Goal: Task Accomplishment & Management: Use online tool/utility

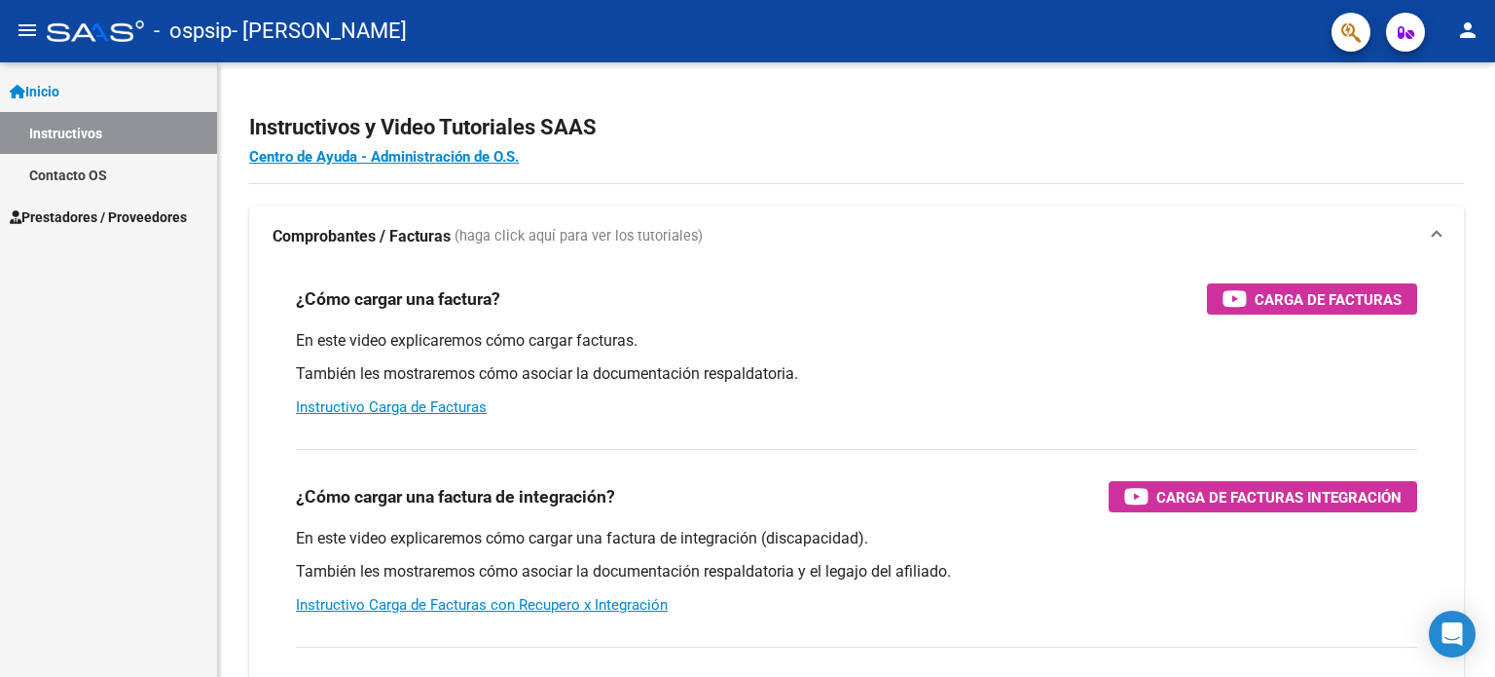
click at [77, 210] on span "Prestadores / Proveedores" at bounding box center [98, 216] width 177 height 21
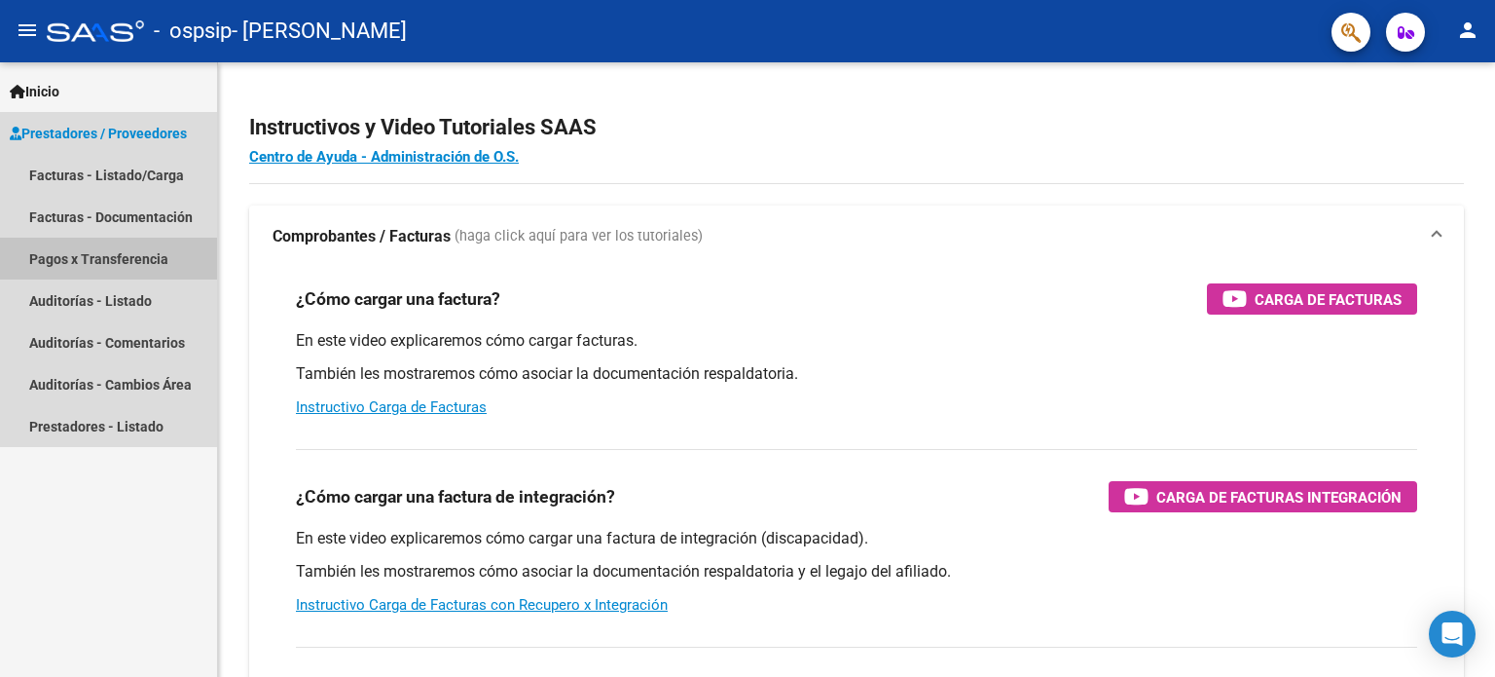
click at [90, 248] on link "Pagos x Transferencia" at bounding box center [108, 259] width 217 height 42
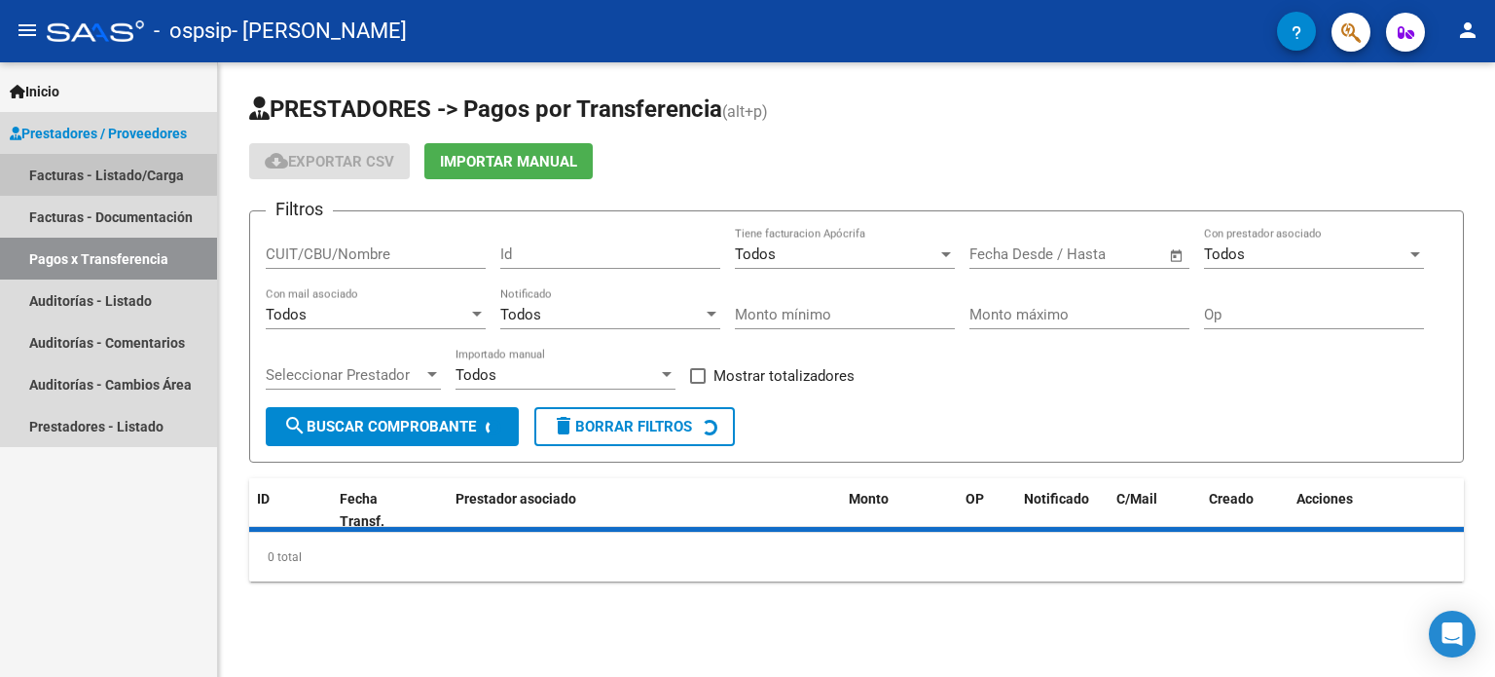
click at [92, 173] on link "Facturas - Listado/Carga" at bounding box center [108, 175] width 217 height 42
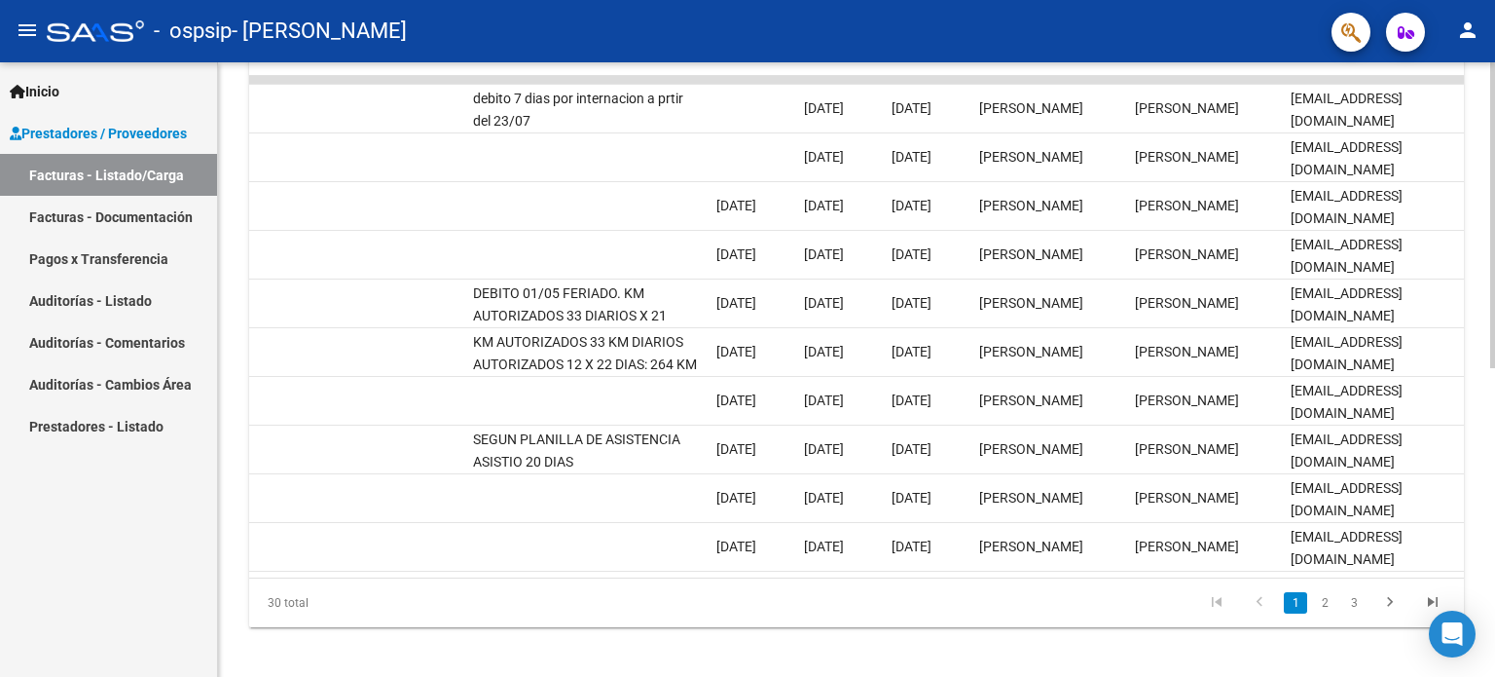
scroll to position [0, 2890]
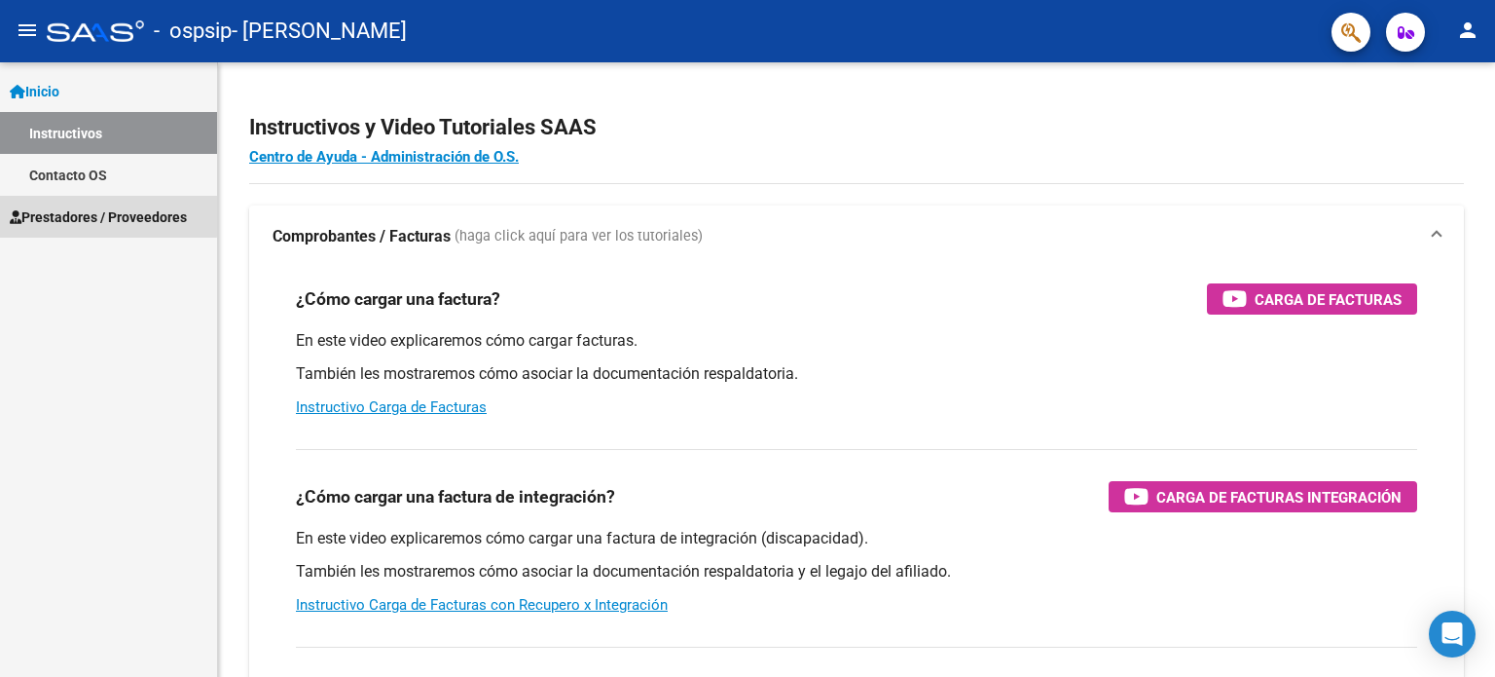
click at [82, 214] on span "Prestadores / Proveedores" at bounding box center [98, 216] width 177 height 21
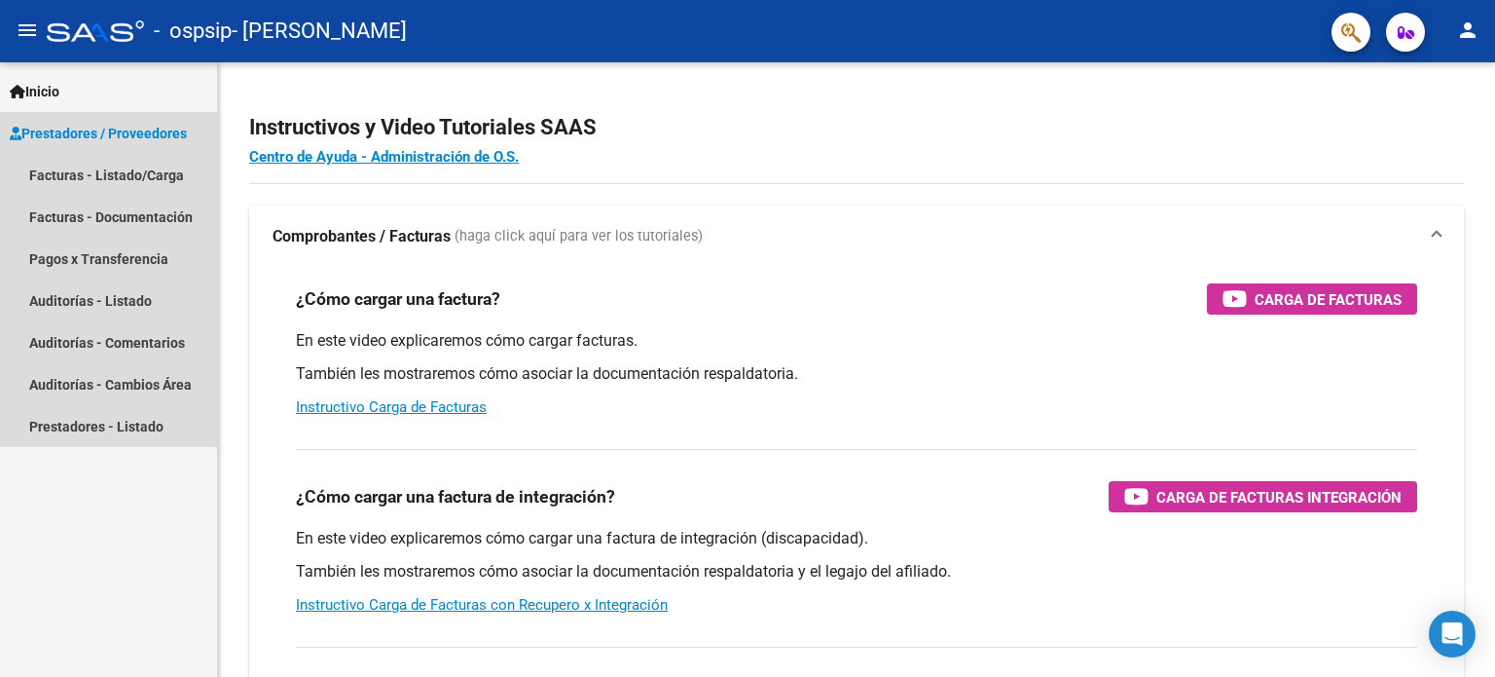
click at [139, 128] on span "Prestadores / Proveedores" at bounding box center [98, 133] width 177 height 21
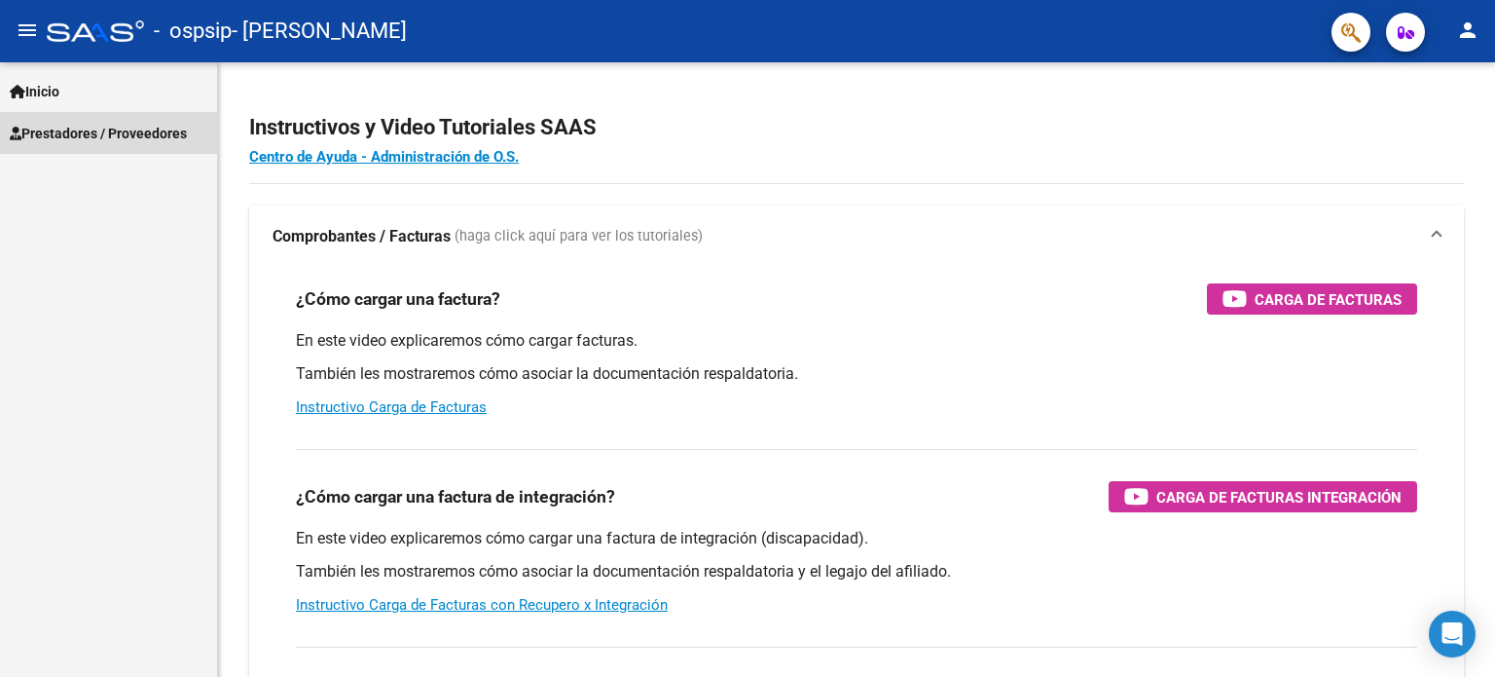
click at [139, 128] on span "Prestadores / Proveedores" at bounding box center [98, 133] width 177 height 21
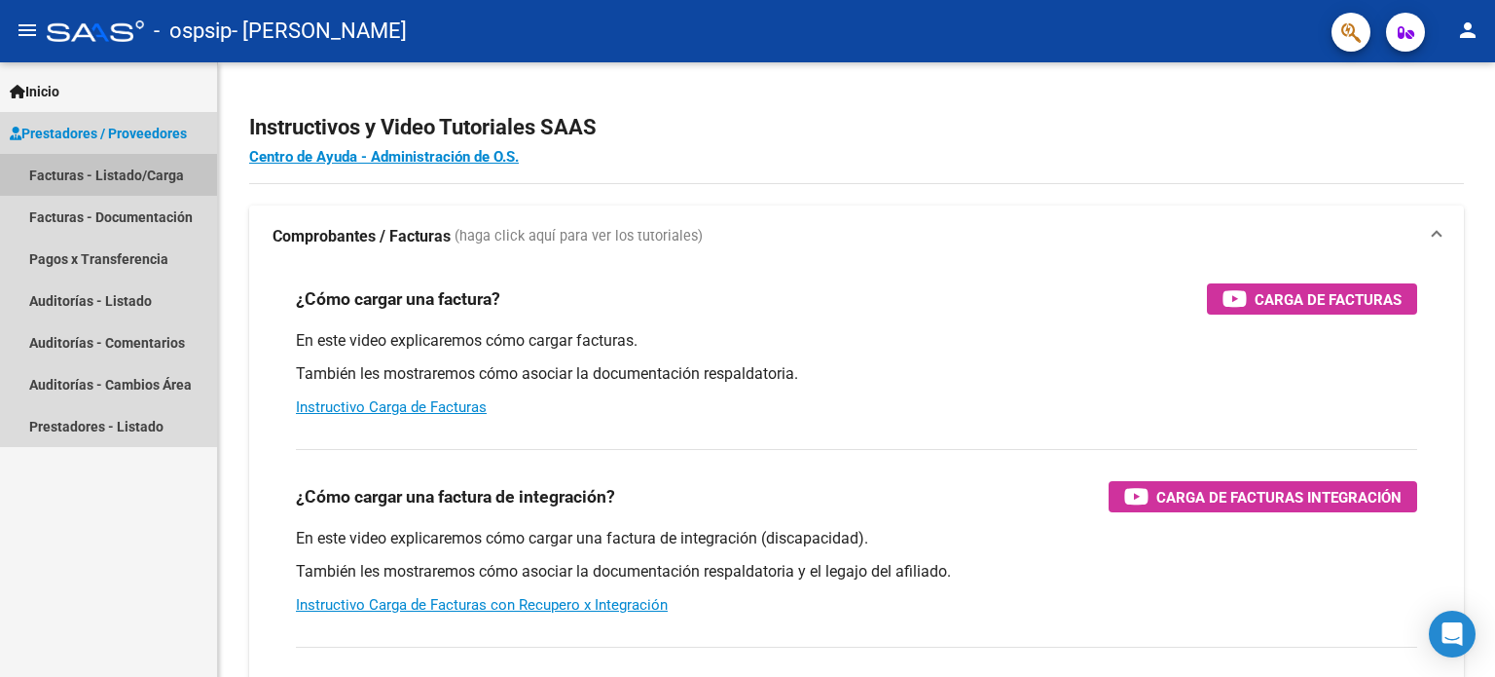
drag, startPoint x: 141, startPoint y: 167, endPoint x: 171, endPoint y: 184, distance: 34.4
click at [143, 167] on link "Facturas - Listado/Carga" at bounding box center [108, 175] width 217 height 42
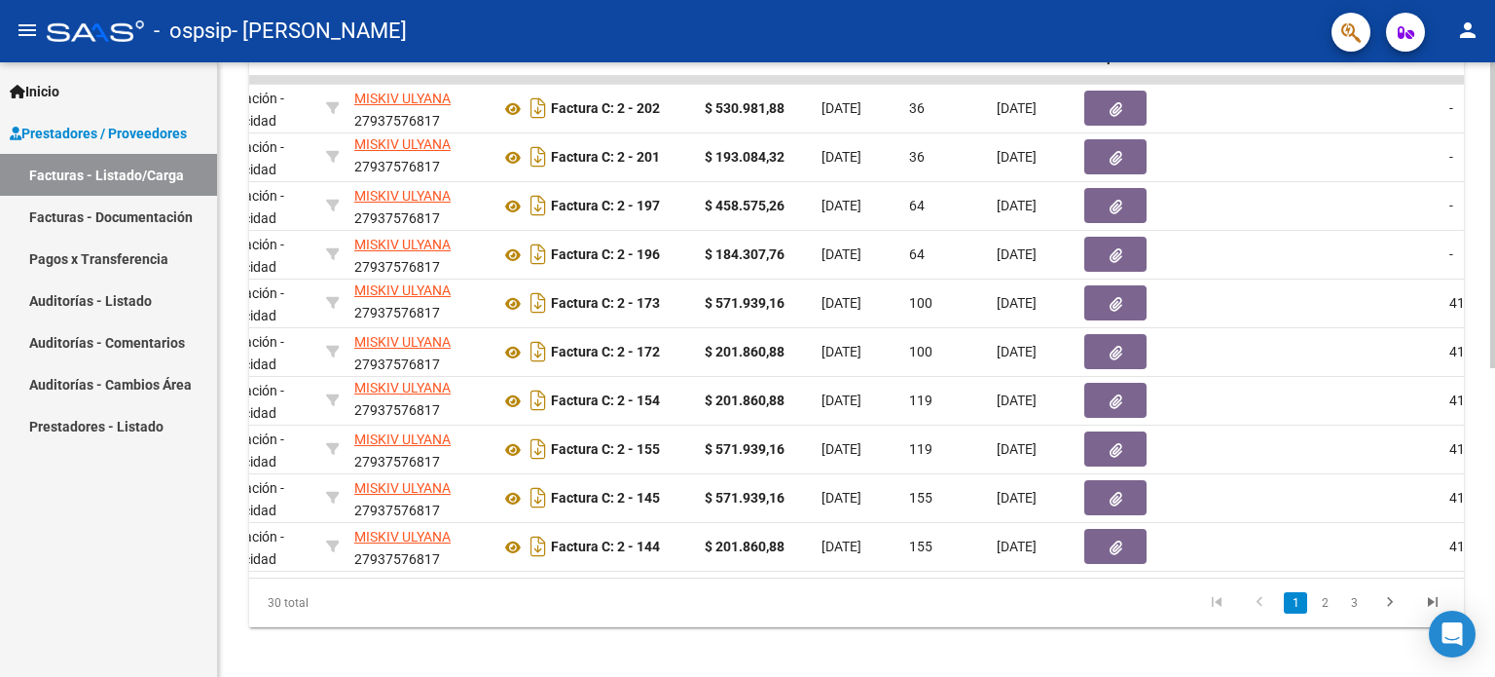
scroll to position [0, 444]
